Goal: Find contact information: Find contact information

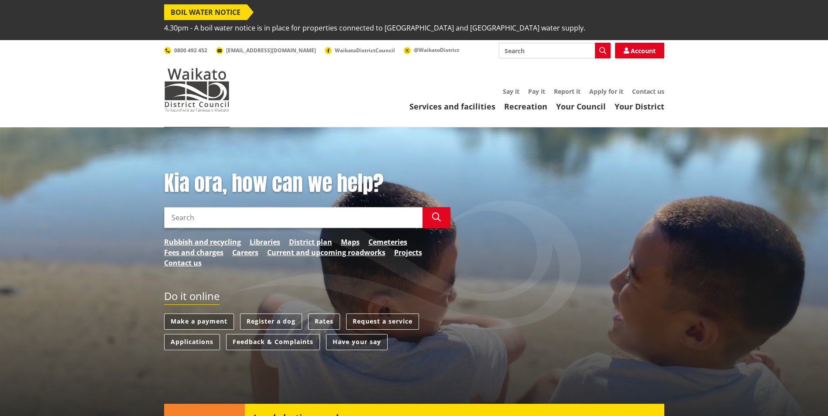
click at [185, 314] on link "Make a payment" at bounding box center [199, 322] width 70 height 16
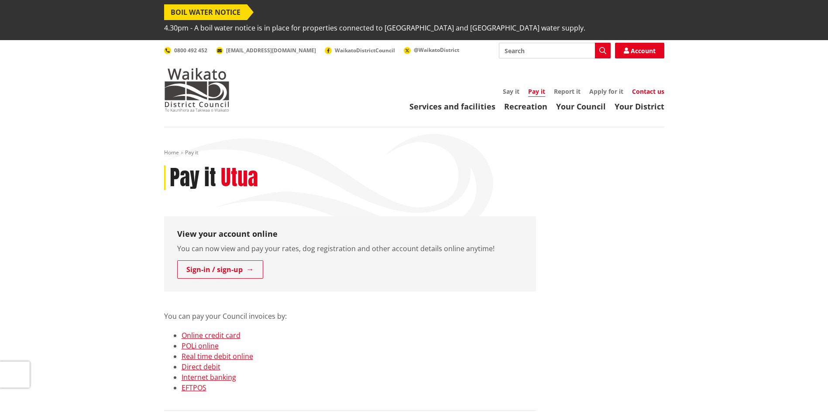
click at [644, 87] on link "Contact us" at bounding box center [648, 91] width 32 height 8
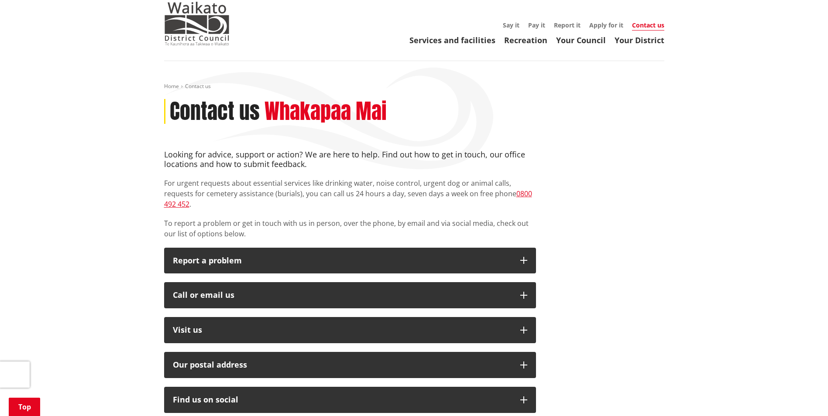
scroll to position [131, 0]
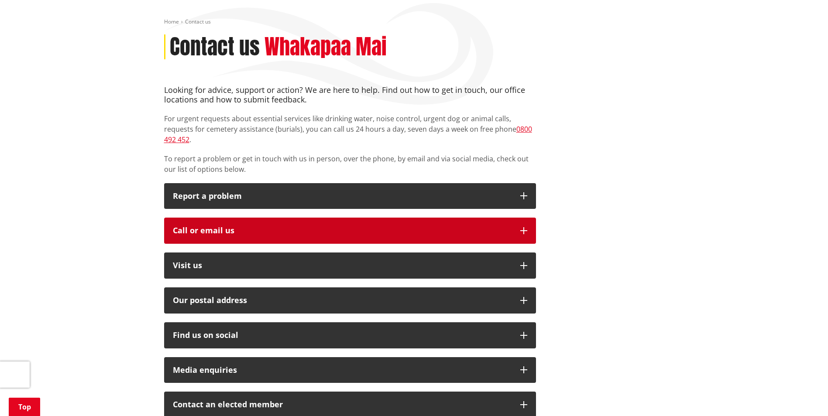
click at [523, 227] on icon "button" at bounding box center [523, 230] width 7 height 7
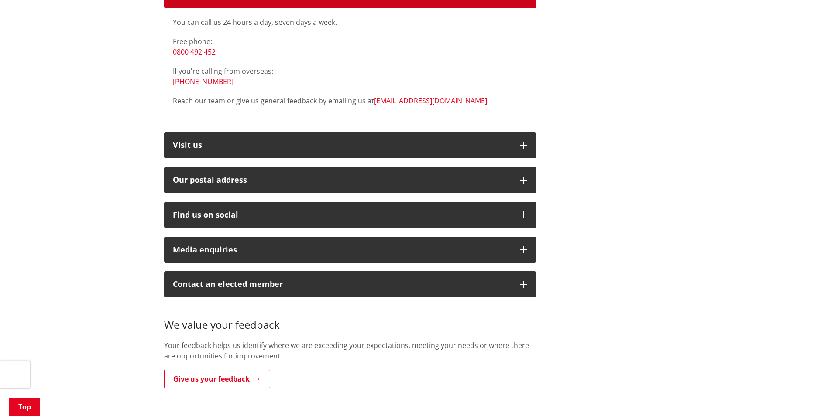
scroll to position [371, 0]
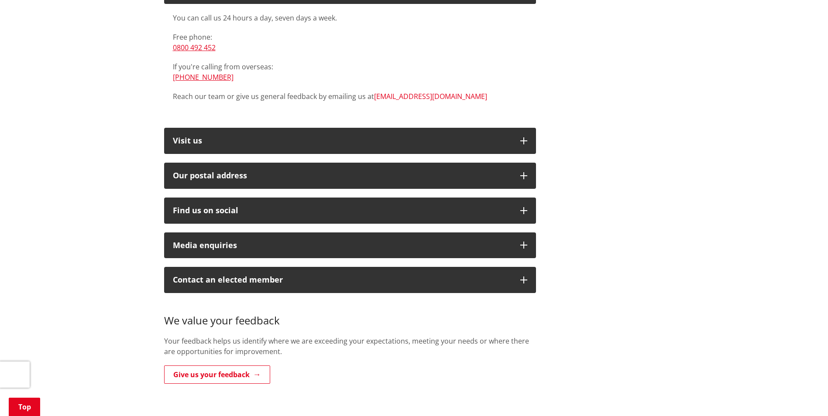
click at [395, 92] on link "[EMAIL_ADDRESS][DOMAIN_NAME]" at bounding box center [430, 97] width 113 height 10
click at [455, 91] on p "Reach our team or give us general feedback by emailing us at info@waidc.govt.nz" at bounding box center [350, 96] width 354 height 10
drag, startPoint x: 445, startPoint y: 68, endPoint x: 373, endPoint y: 69, distance: 72.0
click at [373, 91] on p "Reach our team or give us general feedback by emailing us at info@waidc.govt.nz" at bounding box center [350, 96] width 354 height 10
copy link "[EMAIL_ADDRESS][DOMAIN_NAME]"
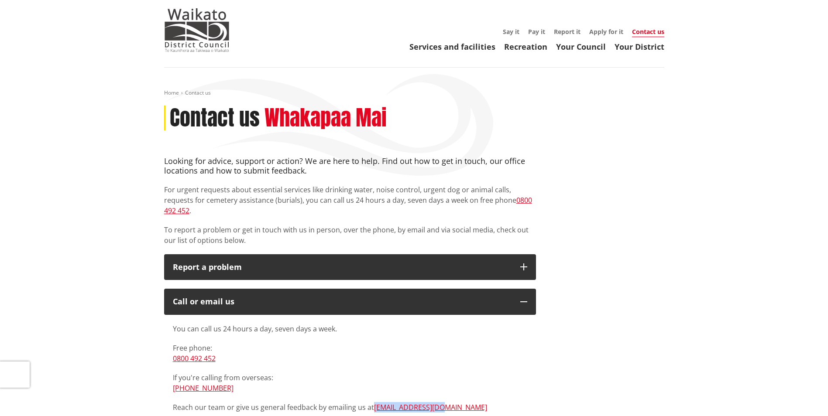
scroll to position [0, 0]
